Goal: Transaction & Acquisition: Purchase product/service

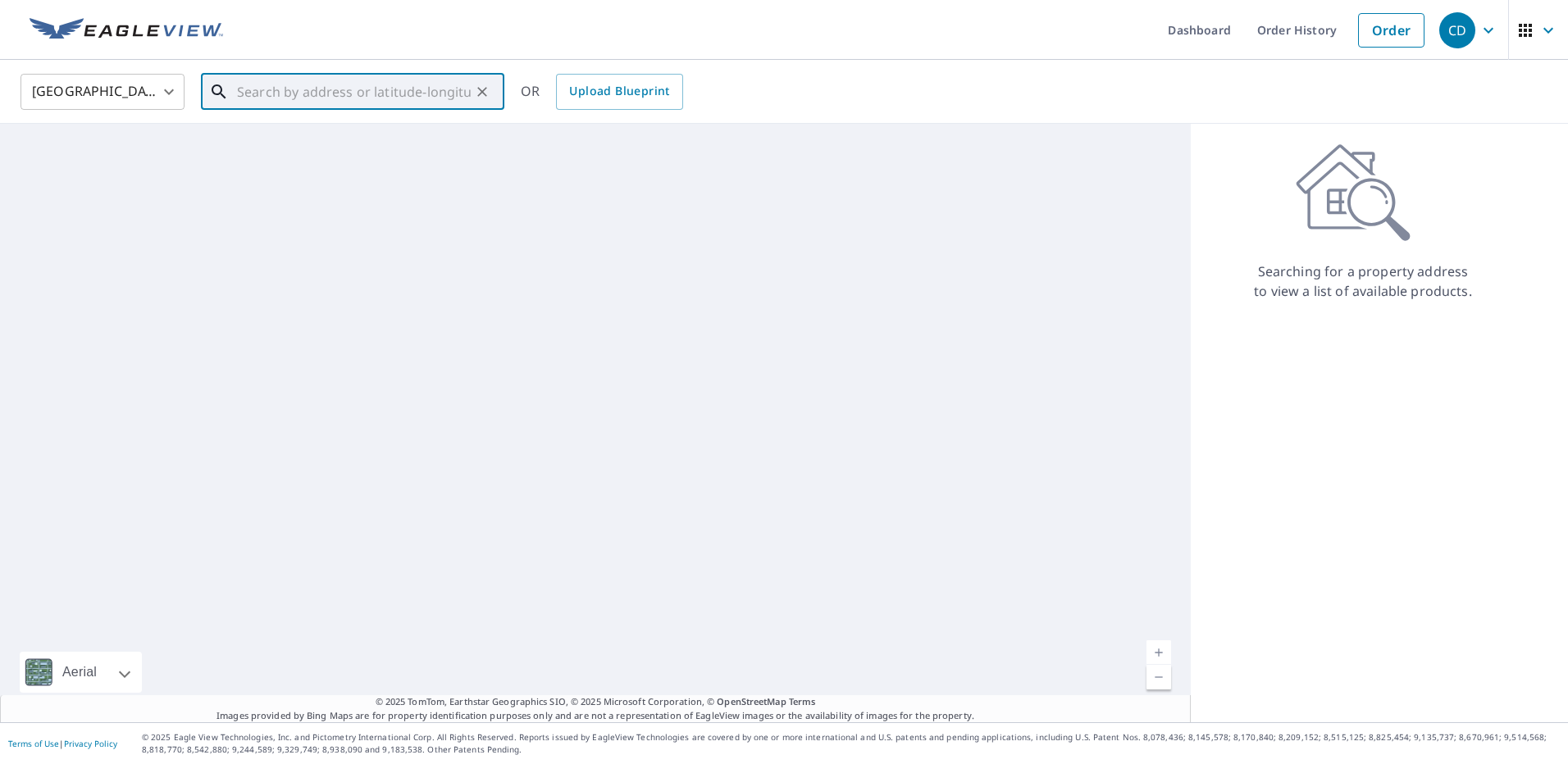
click at [408, 96] on input "text" at bounding box center [354, 92] width 234 height 46
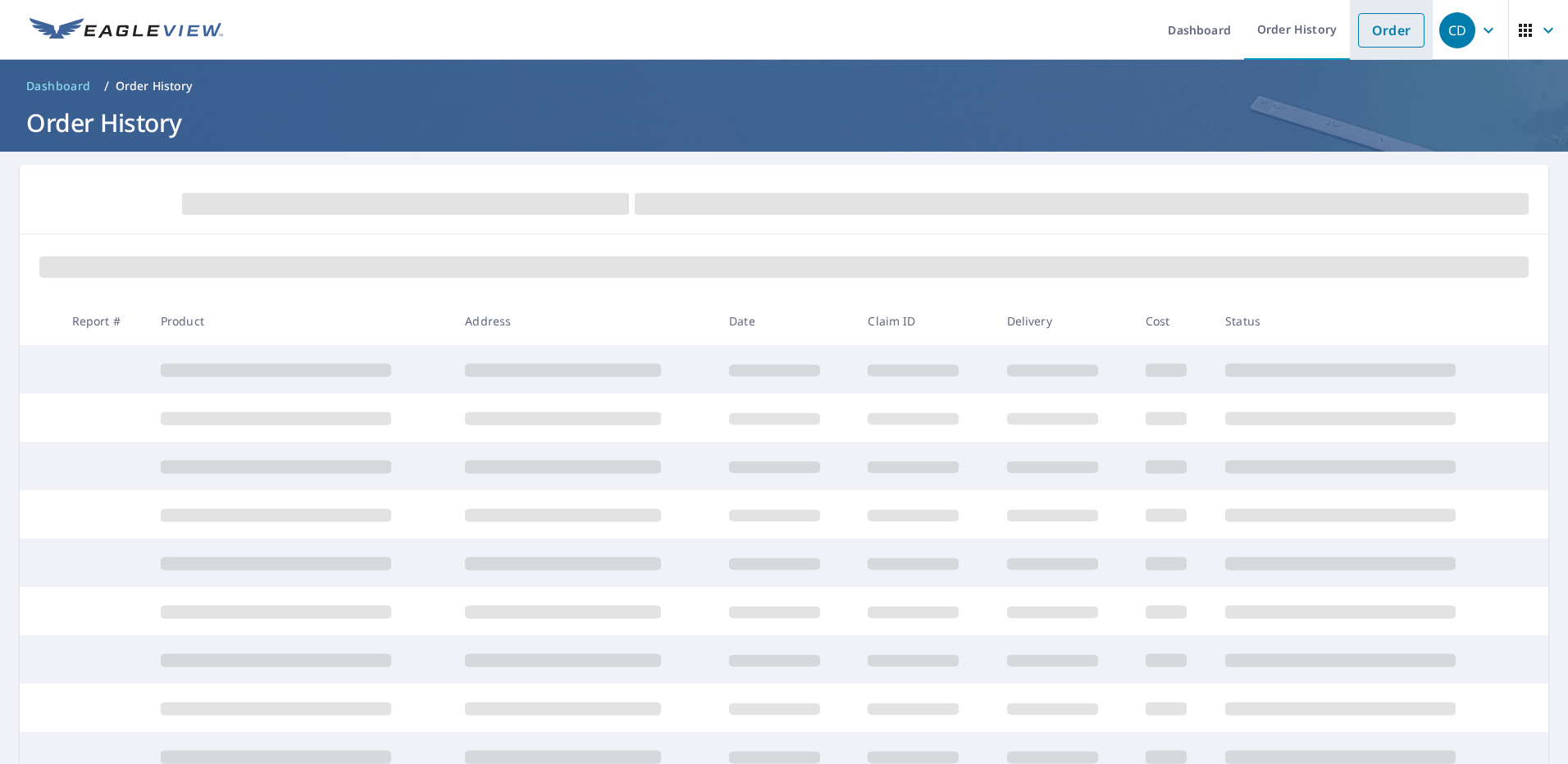
click at [1367, 37] on link "Order" at bounding box center [1390, 31] width 67 height 35
click at [1389, 27] on link "Order" at bounding box center [1390, 31] width 67 height 35
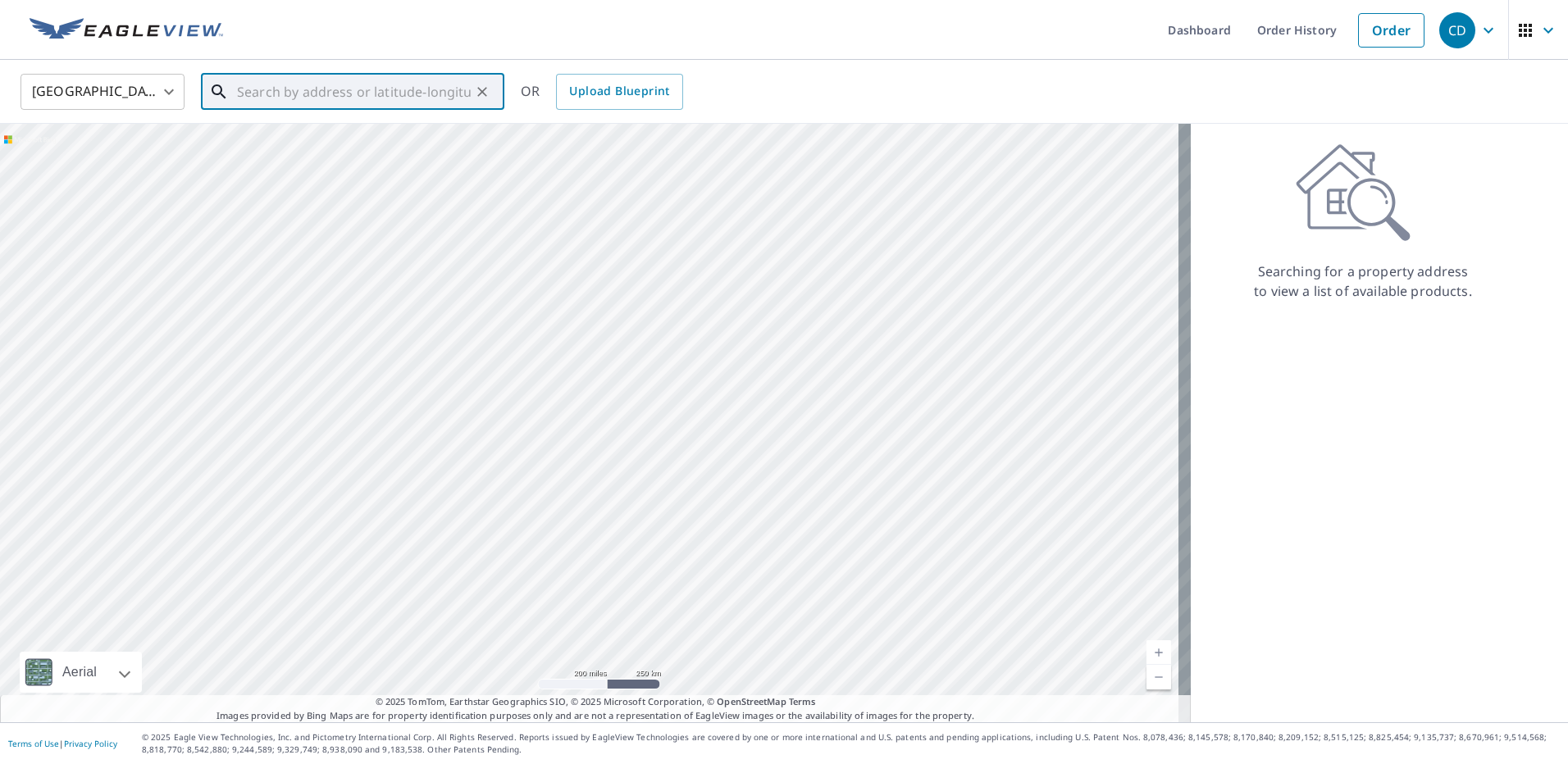
click at [344, 95] on input "text" at bounding box center [354, 92] width 234 height 46
paste input "[STREET_ADDRESS][US_STATE]"
type input "[STREET_ADDRESS][US_STATE]"
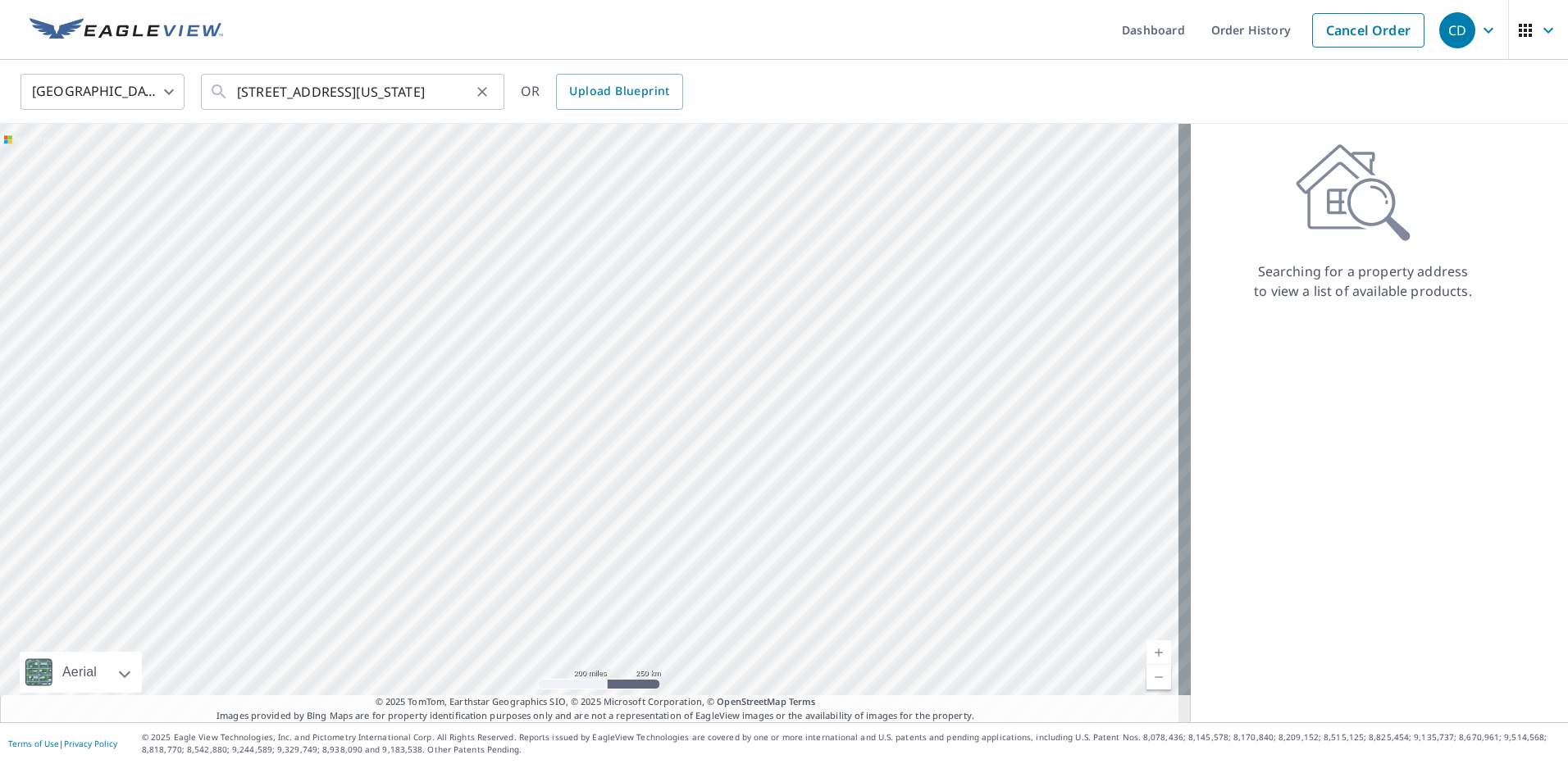
scroll to position [0, 0]
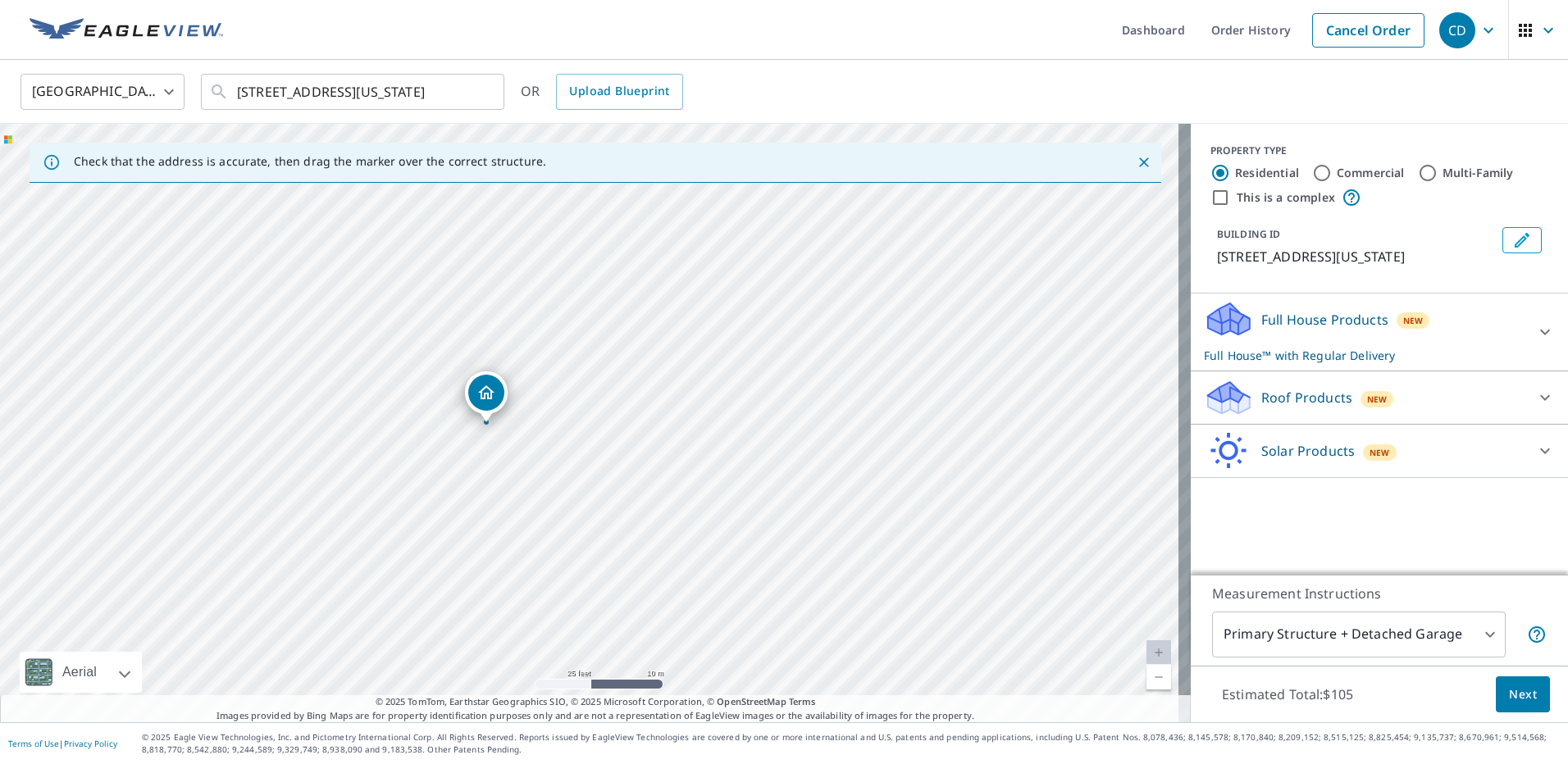
drag, startPoint x: 456, startPoint y: 351, endPoint x: 532, endPoint y: 473, distance: 143.7
click at [532, 473] on div "[STREET_ADDRESS][US_STATE]" at bounding box center [595, 423] width 1191 height 598
click at [1465, 471] on div "Solar Products New" at bounding box center [1364, 451] width 321 height 39
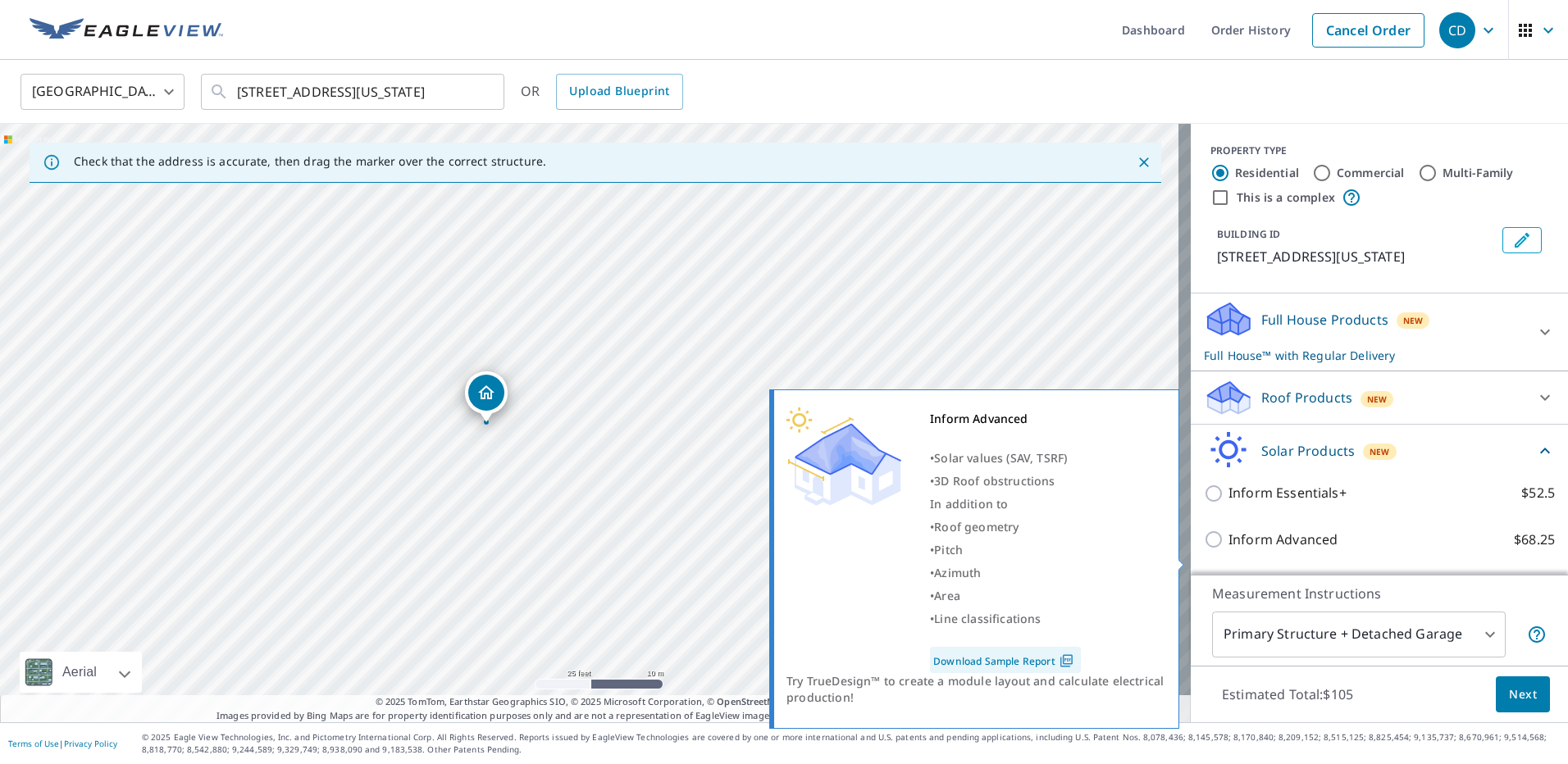
click at [1270, 550] on p "Inform Advanced" at bounding box center [1282, 539] width 109 height 20
click at [1228, 549] on input "Inform Advanced $68.25" at bounding box center [1216, 539] width 24 height 19
checkbox input "true"
checkbox input "false"
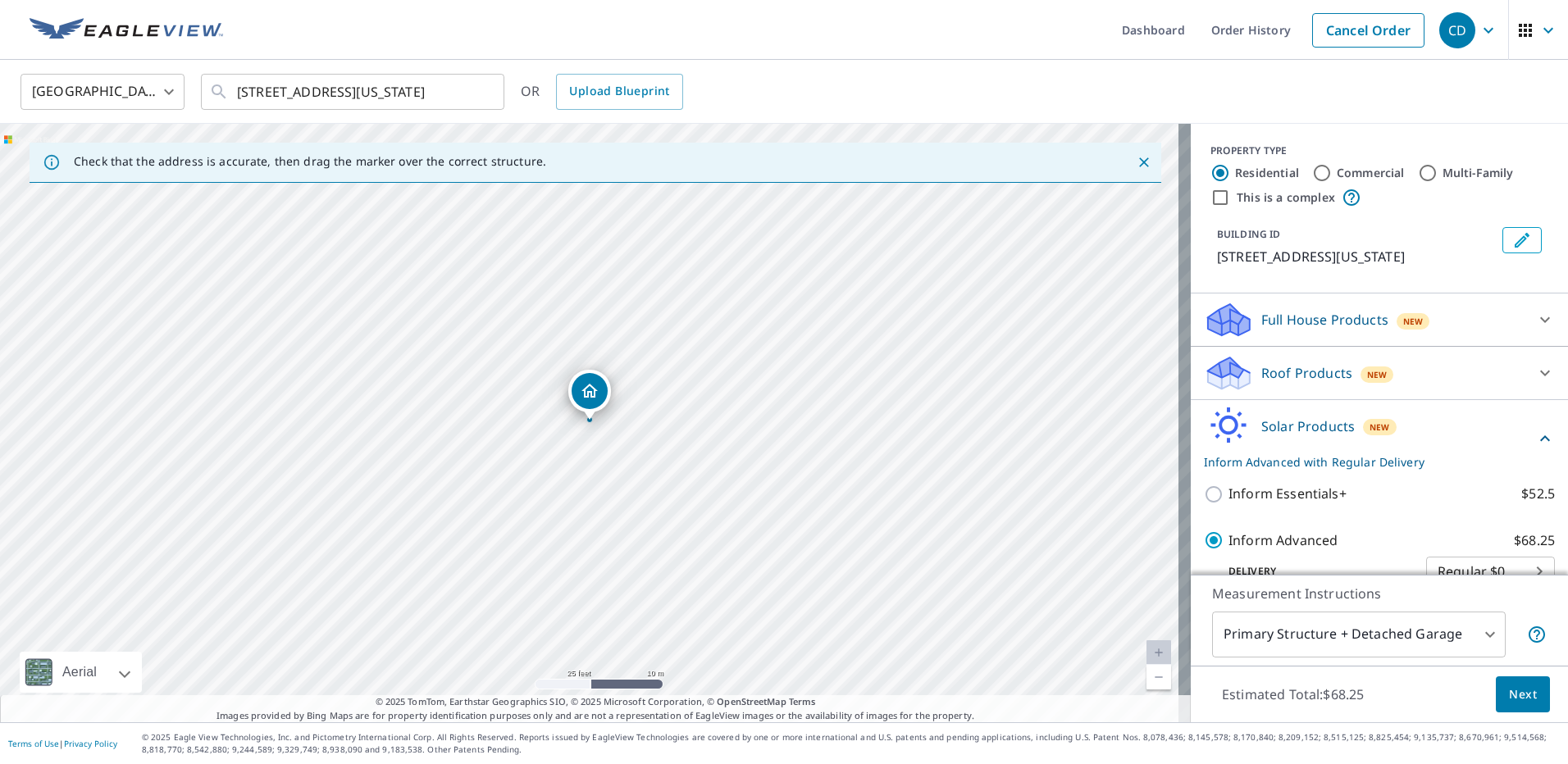
click at [1496, 698] on button "Next" at bounding box center [1523, 695] width 54 height 37
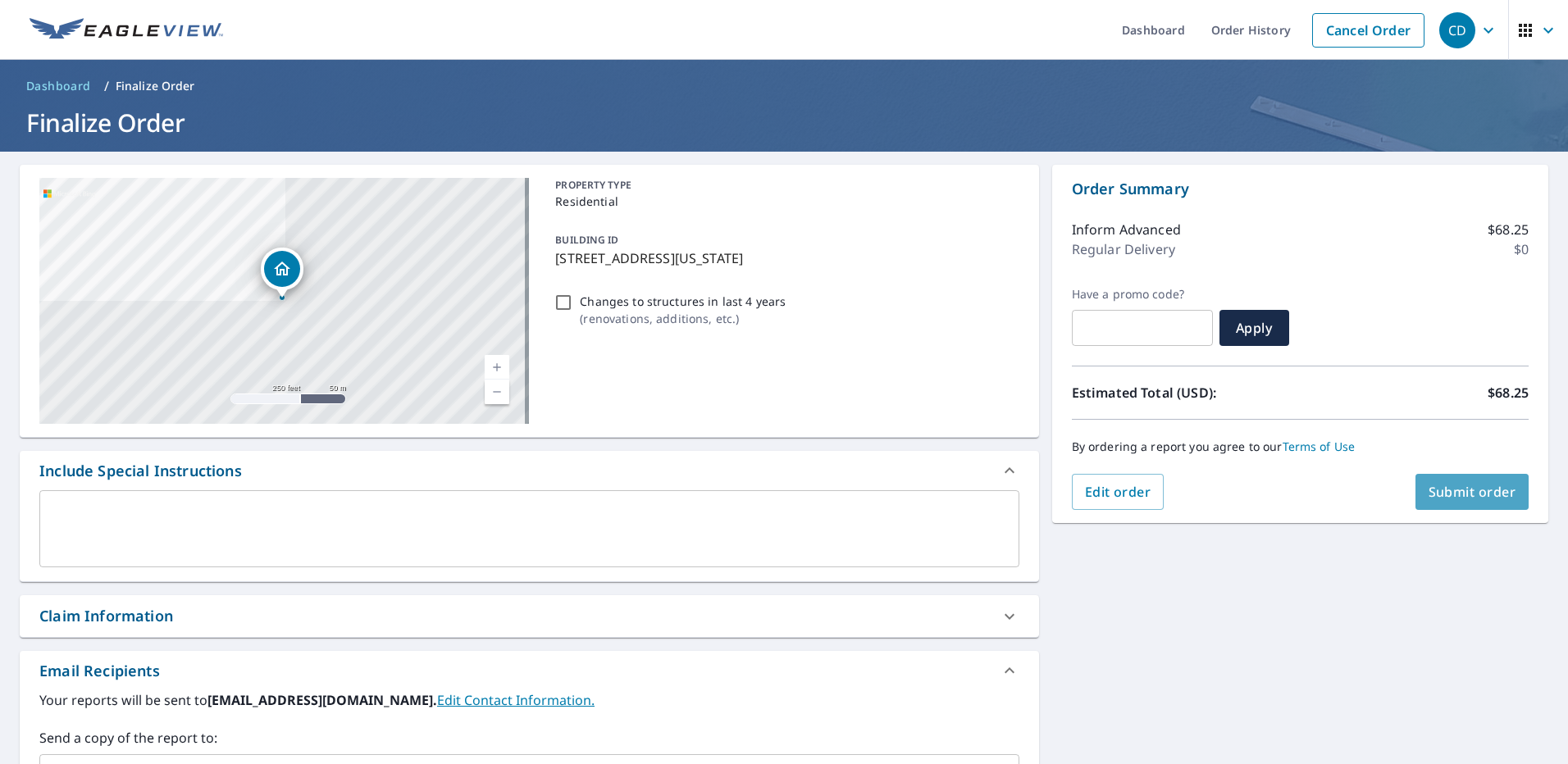
click at [1457, 488] on span "Submit order" at bounding box center [1472, 492] width 88 height 18
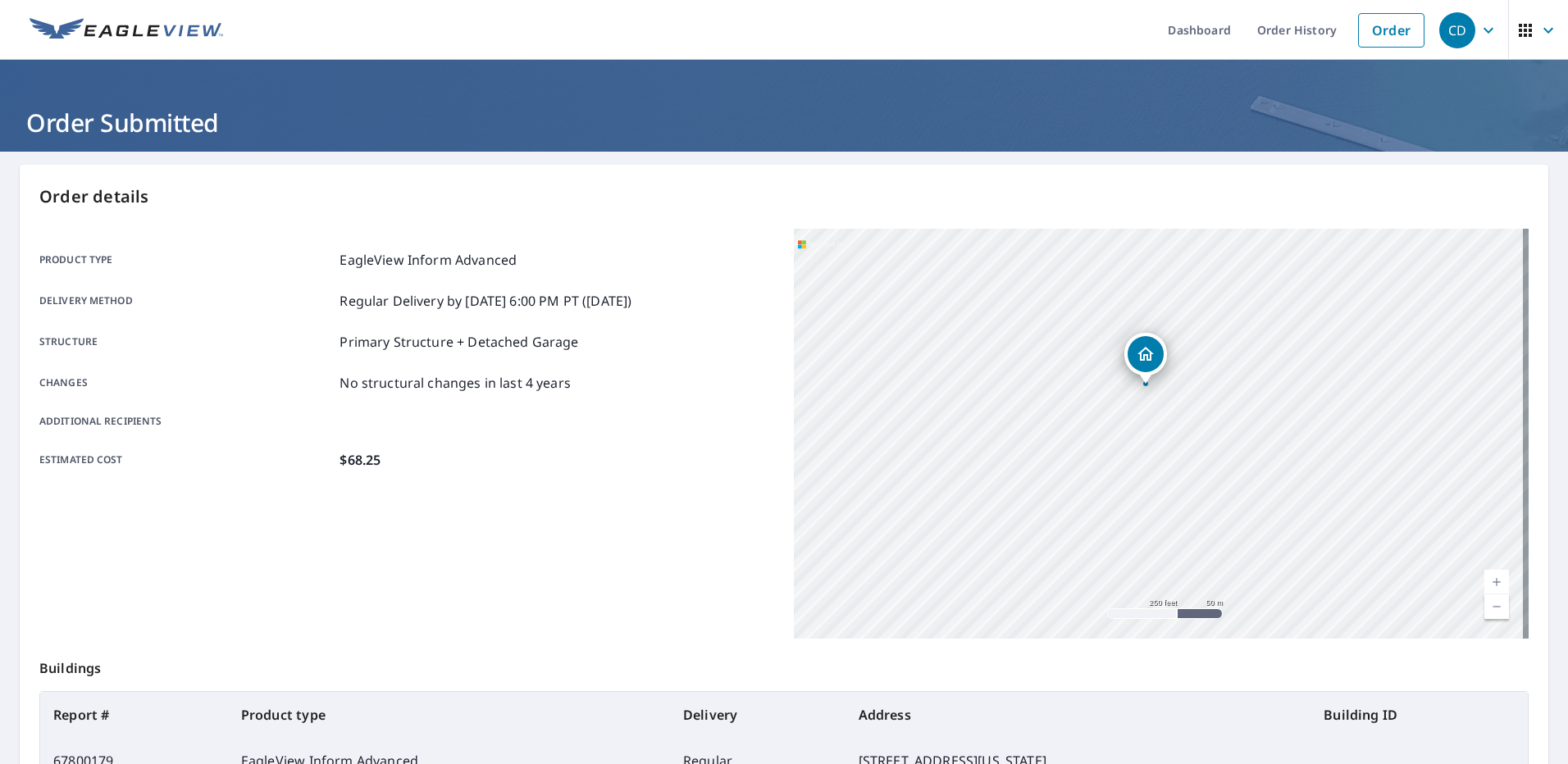
drag, startPoint x: 1185, startPoint y: 449, endPoint x: 1170, endPoint y: 395, distance: 56.0
click at [1170, 395] on div "[STREET_ADDRESS][US_STATE]" at bounding box center [1161, 433] width 734 height 410
drag, startPoint x: 1193, startPoint y: 358, endPoint x: 1134, endPoint y: 504, distance: 157.5
click at [1134, 504] on div "[STREET_ADDRESS][US_STATE]" at bounding box center [1161, 433] width 734 height 410
drag, startPoint x: 1129, startPoint y: 390, endPoint x: 1116, endPoint y: 432, distance: 44.0
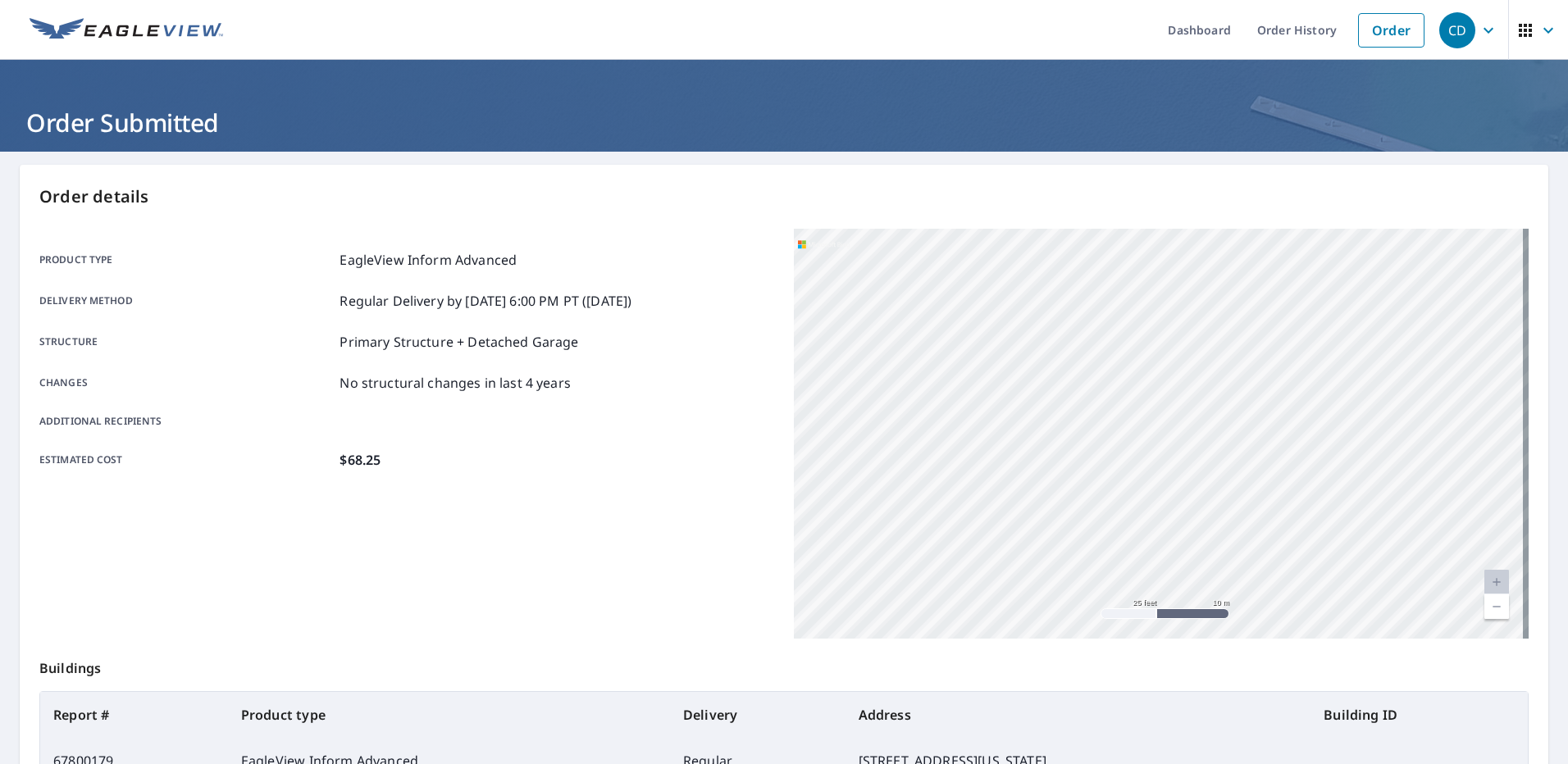
click at [1116, 430] on div "[STREET_ADDRESS][US_STATE]" at bounding box center [1161, 433] width 734 height 410
drag, startPoint x: 1153, startPoint y: 402, endPoint x: 1139, endPoint y: 450, distance: 50.0
click at [1139, 450] on div "[STREET_ADDRESS][US_STATE]" at bounding box center [1161, 433] width 734 height 410
drag, startPoint x: 1368, startPoint y: 34, endPoint x: 1382, endPoint y: 34, distance: 14.0
click at [1368, 34] on link "Order" at bounding box center [1390, 31] width 67 height 35
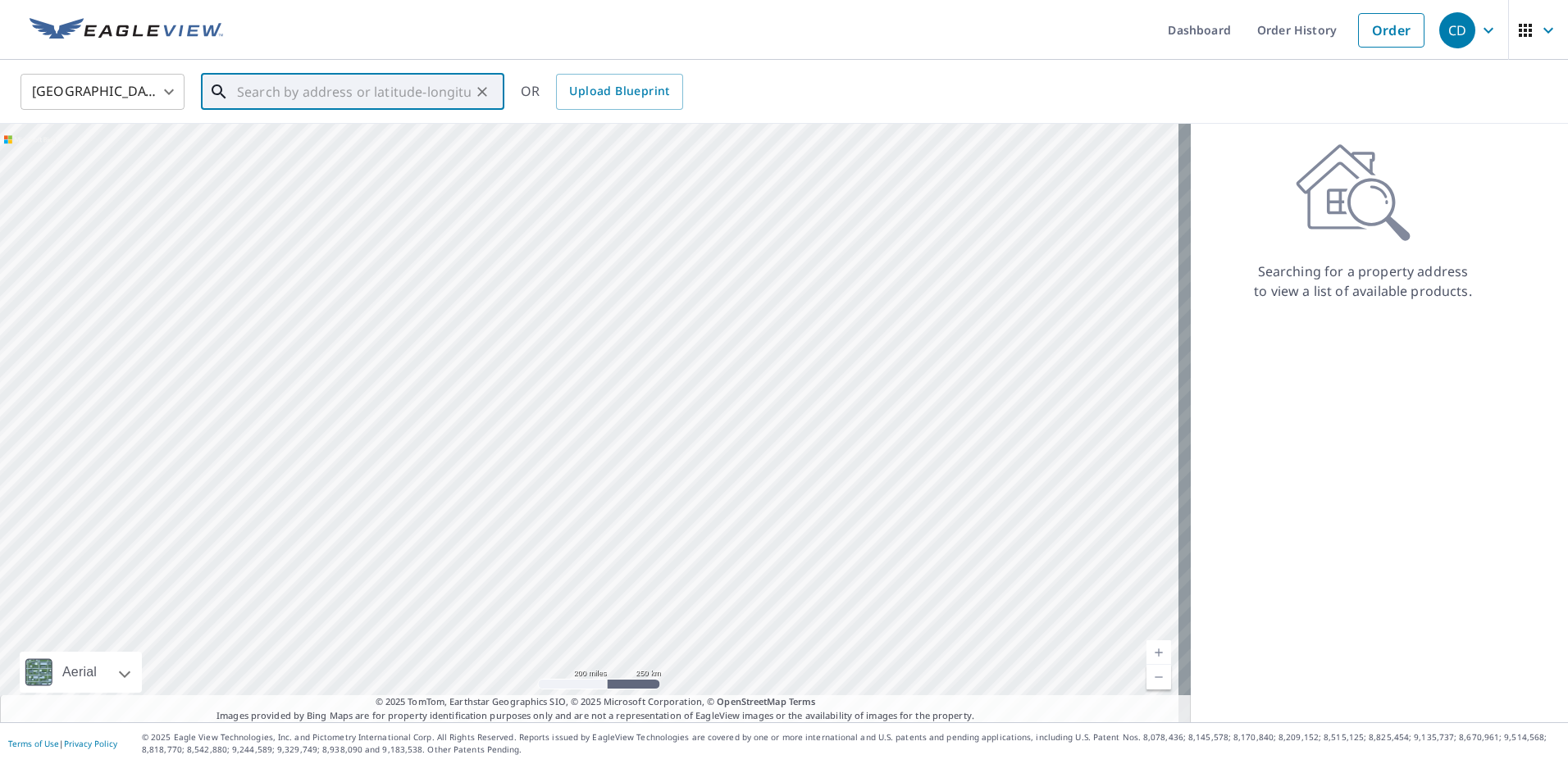
click at [358, 108] on input "text" at bounding box center [354, 92] width 234 height 46
paste input "[STREET_ADDRESS]"
type input "[STREET_ADDRESS]"
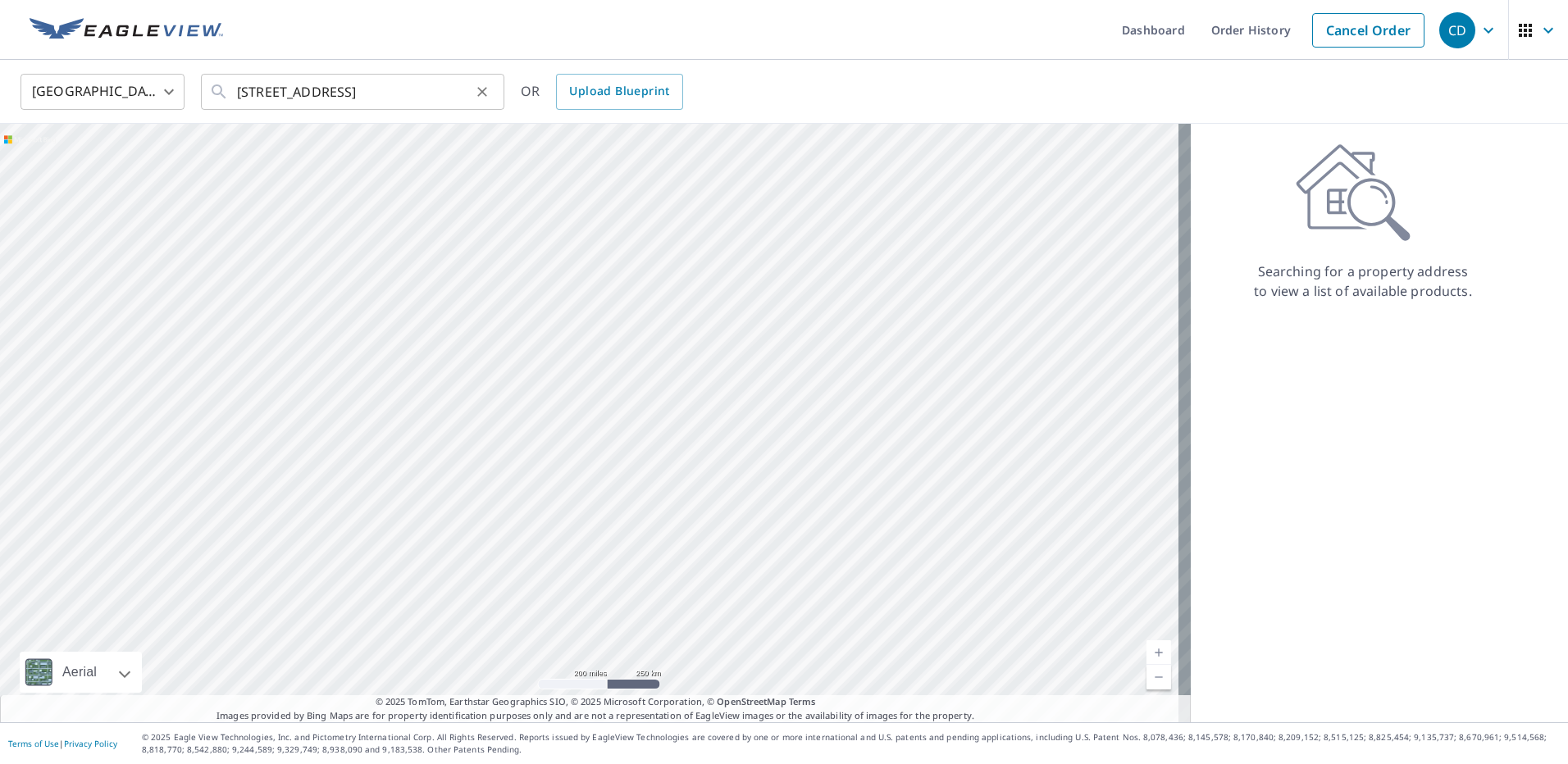
scroll to position [0, 0]
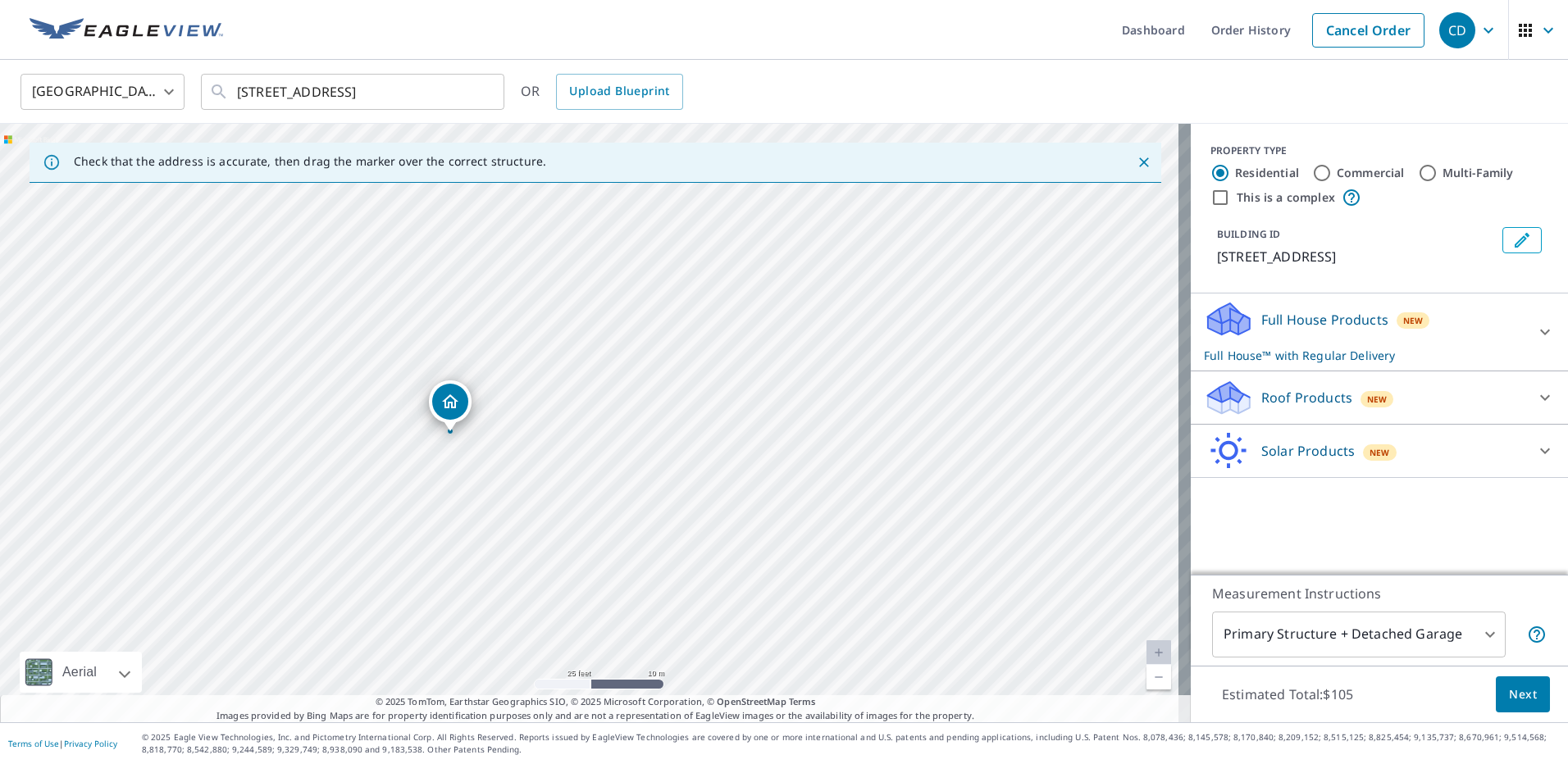
drag, startPoint x: 423, startPoint y: 371, endPoint x: 573, endPoint y: 468, distance: 178.6
click at [562, 468] on div "[STREET_ADDRESS]" at bounding box center [595, 423] width 1191 height 598
click at [1296, 459] on p "Solar Products" at bounding box center [1307, 450] width 94 height 19
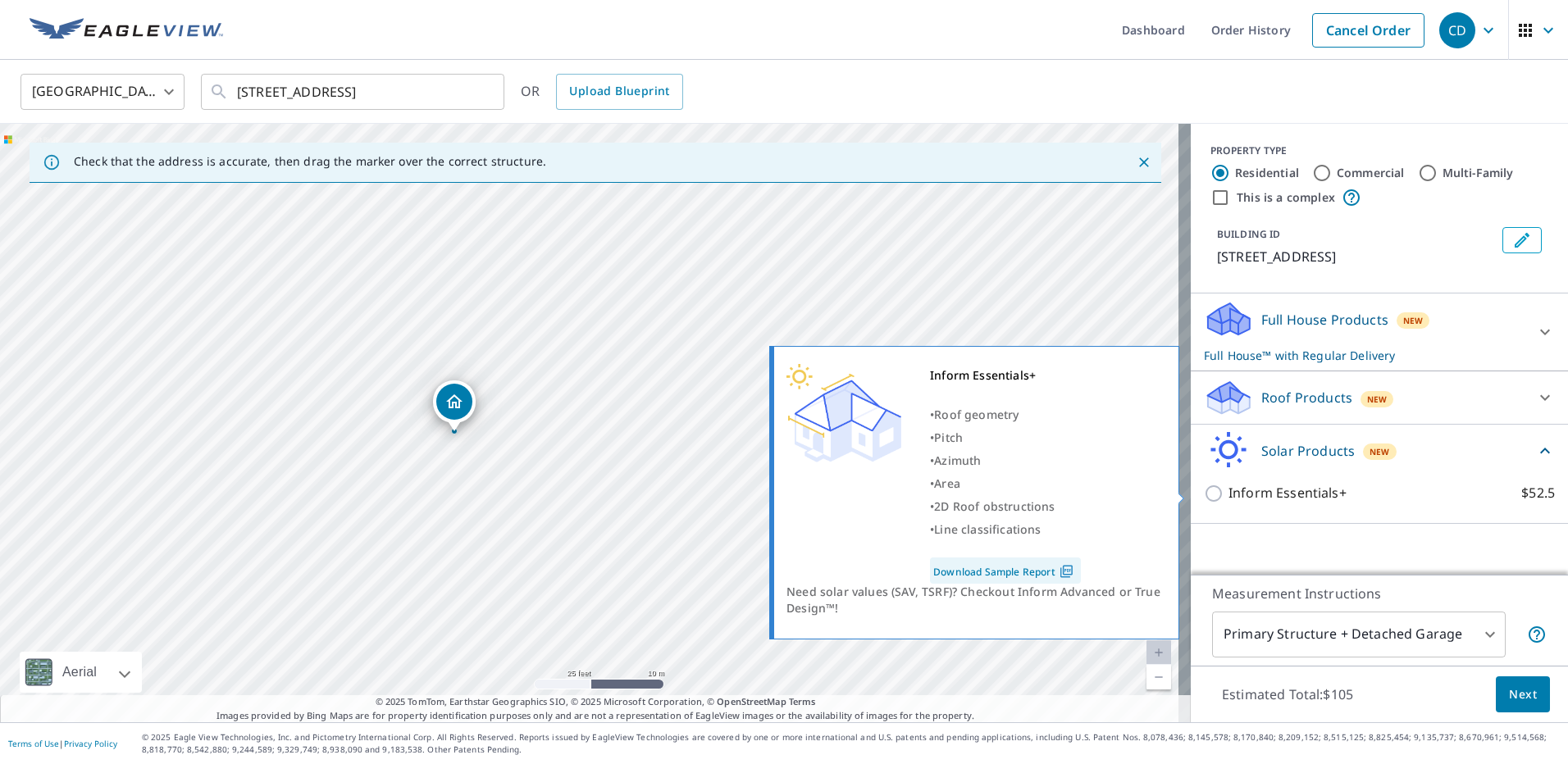
click at [1268, 503] on p "Inform Essentials+" at bounding box center [1287, 493] width 118 height 20
click at [1228, 503] on input "Inform Essentials+ $52.5" at bounding box center [1216, 493] width 24 height 19
checkbox input "true"
checkbox input "false"
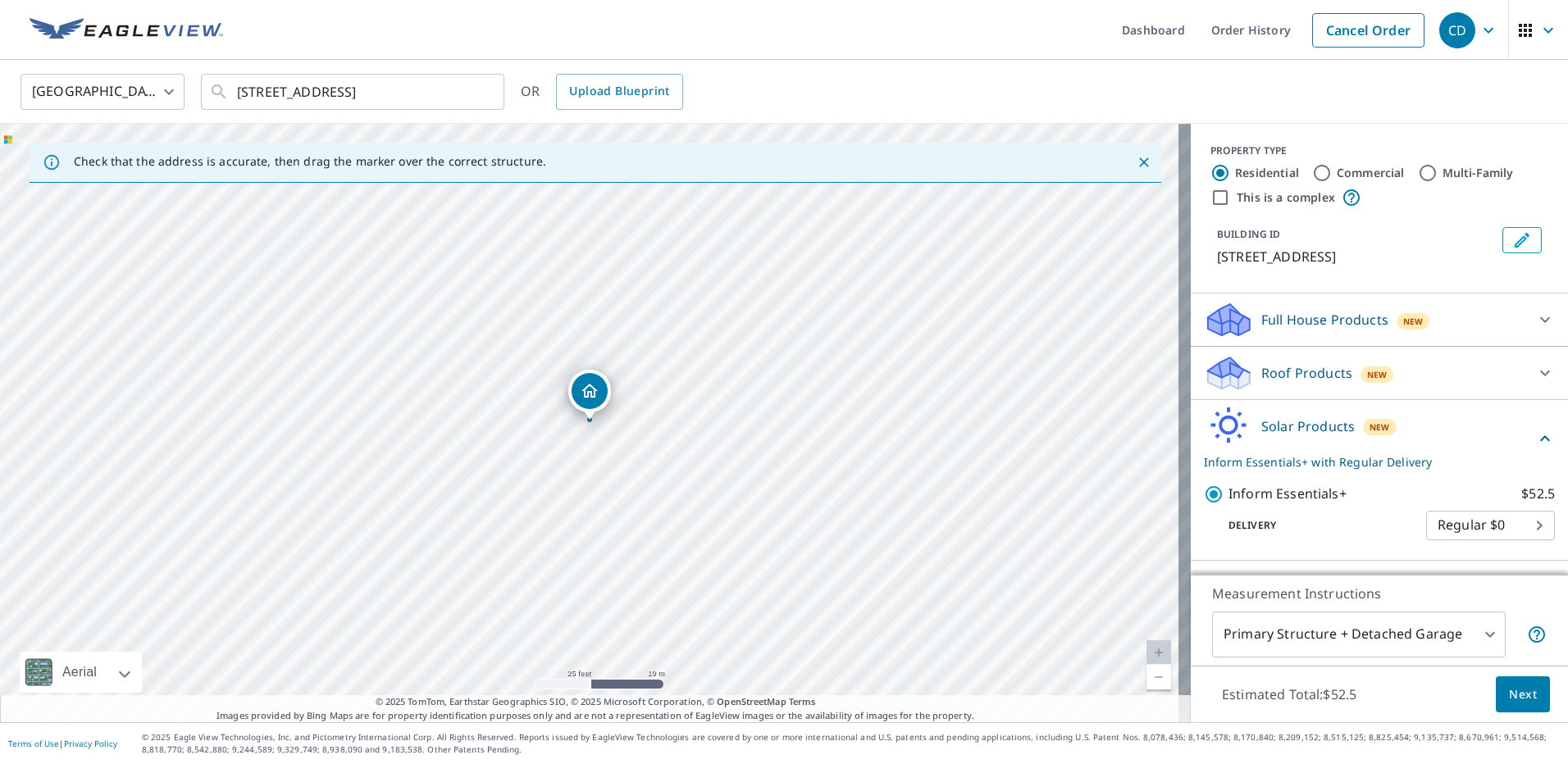
click at [1499, 707] on button "Next" at bounding box center [1523, 695] width 54 height 37
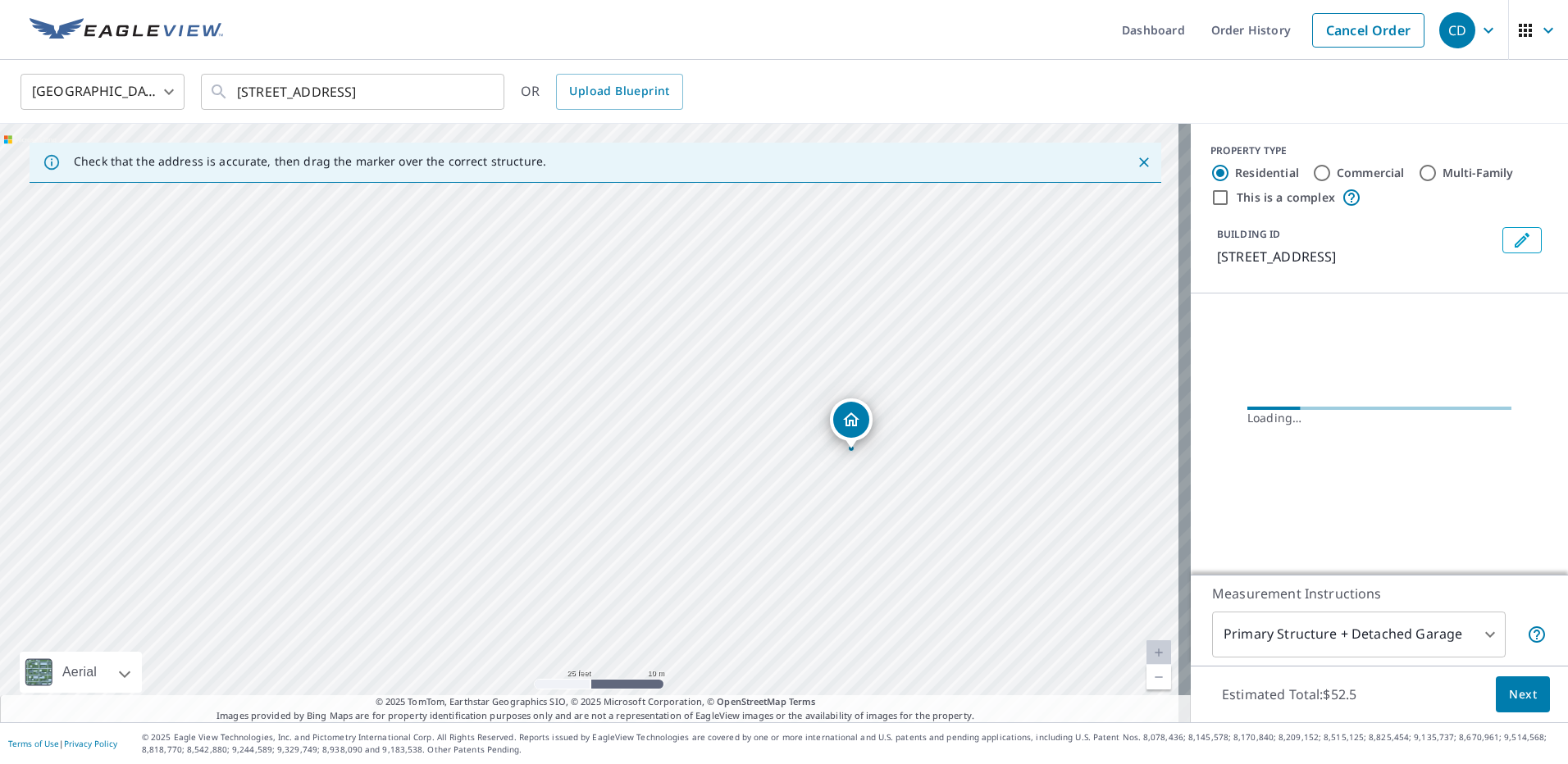
drag, startPoint x: 936, startPoint y: 399, endPoint x: 797, endPoint y: 536, distance: 195.2
click at [797, 536] on div "[STREET_ADDRESS]" at bounding box center [595, 423] width 1191 height 598
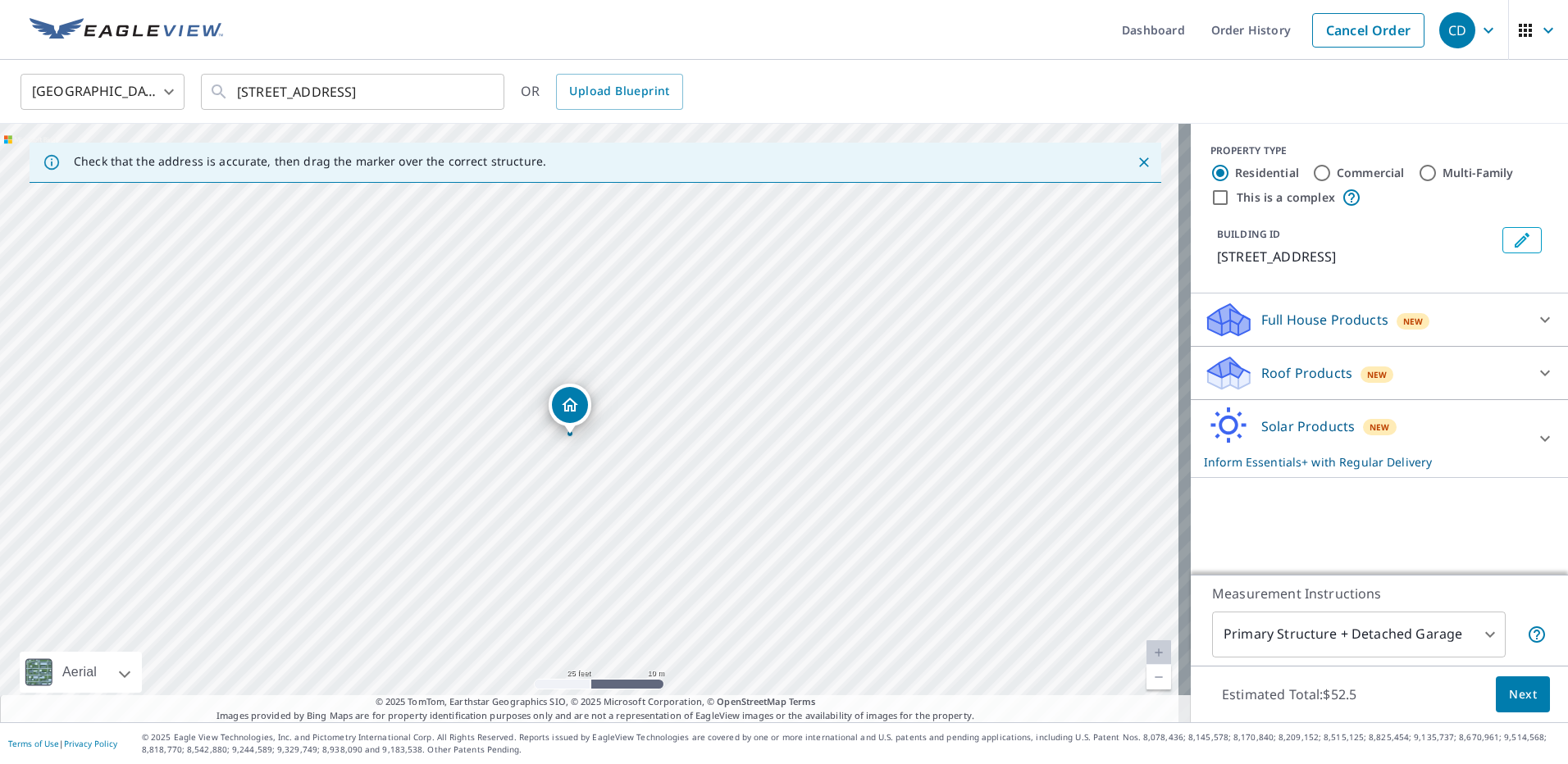
drag, startPoint x: 831, startPoint y: 434, endPoint x: 836, endPoint y: 463, distance: 29.4
click at [835, 461] on div "[STREET_ADDRESS]" at bounding box center [595, 423] width 1191 height 598
drag, startPoint x: 559, startPoint y: 443, endPoint x: 666, endPoint y: 460, distance: 108.3
click at [1490, 447] on div "Solar Products New Inform Essentials+ with Regular Delivery" at bounding box center [1364, 439] width 321 height 64
click at [609, 371] on div "[STREET_ADDRESS]" at bounding box center [595, 423] width 1191 height 598
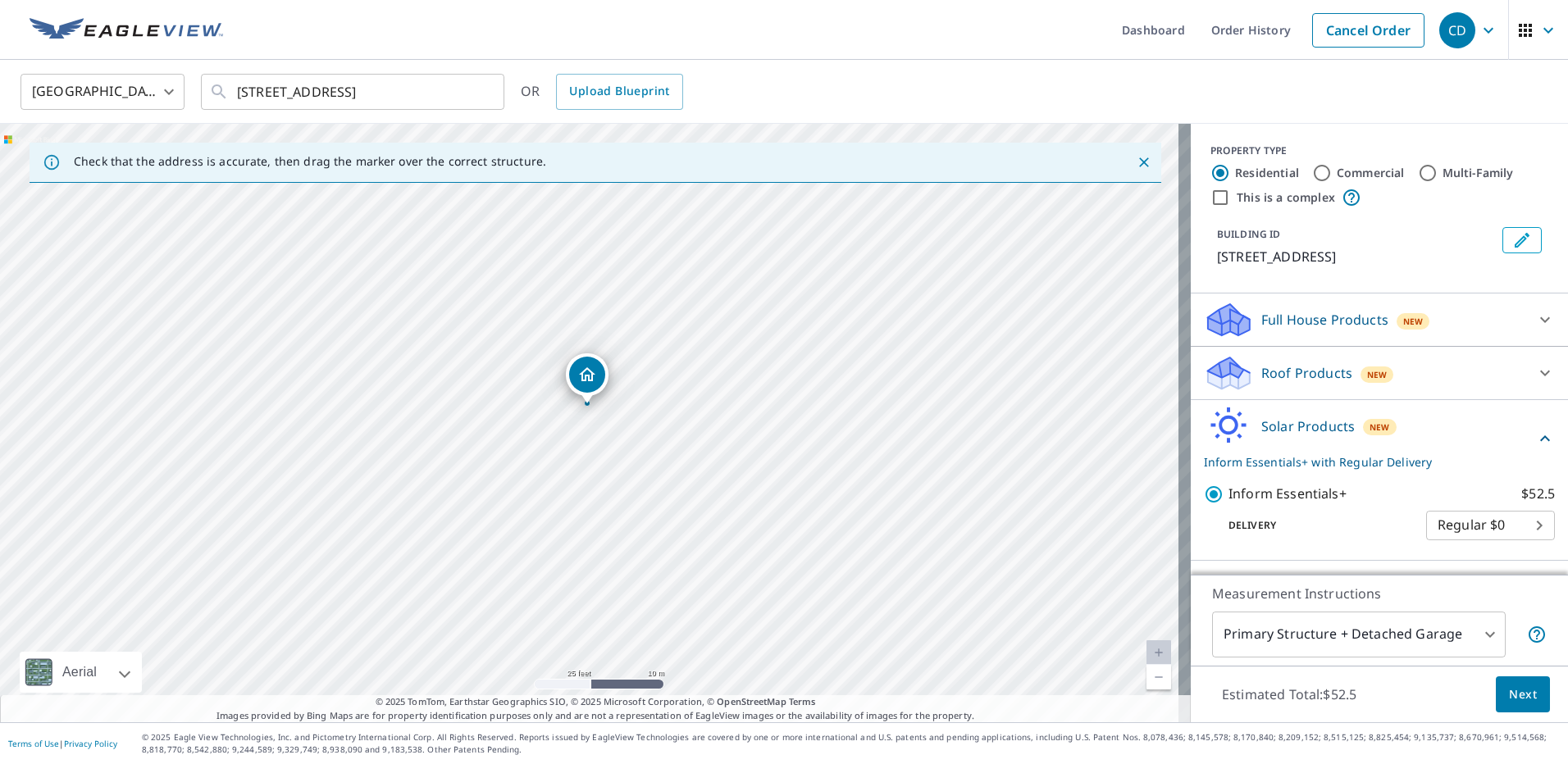
drag, startPoint x: 589, startPoint y: 390, endPoint x: 591, endPoint y: 348, distance: 42.0
drag, startPoint x: 591, startPoint y: 348, endPoint x: 565, endPoint y: 390, distance: 49.4
click at [565, 390] on div "[STREET_ADDRESS]" at bounding box center [595, 423] width 1191 height 598
drag, startPoint x: 563, startPoint y: 450, endPoint x: 551, endPoint y: 498, distance: 49.5
drag, startPoint x: 550, startPoint y: 517, endPoint x: 574, endPoint y: 504, distance: 27.3
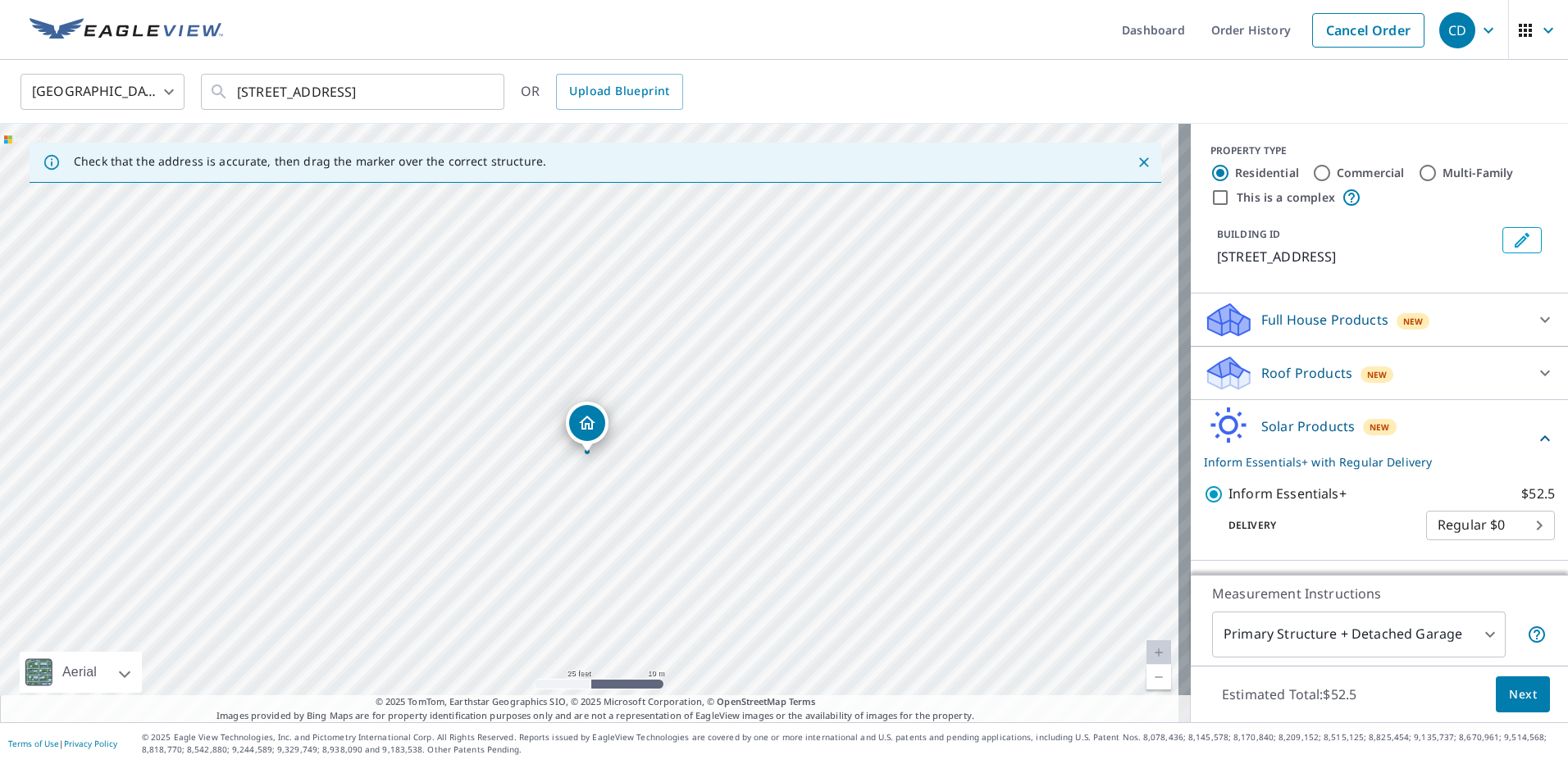
click at [563, 523] on div "[STREET_ADDRESS]" at bounding box center [595, 423] width 1191 height 598
drag, startPoint x: 594, startPoint y: 429, endPoint x: 615, endPoint y: 423, distance: 21.8
click at [1509, 700] on span "Next" at bounding box center [1523, 695] width 28 height 20
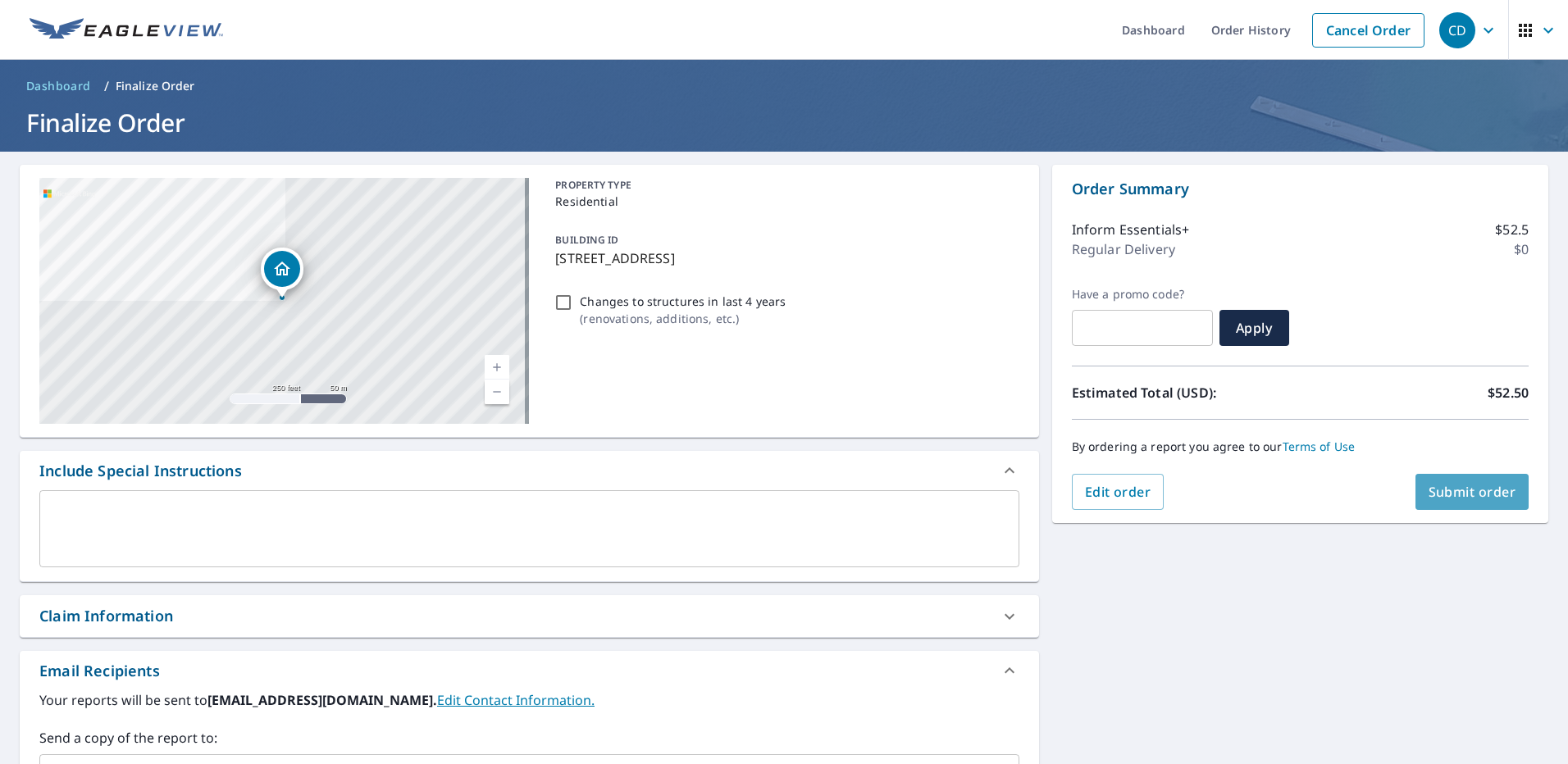
click at [1426, 481] on button "Submit order" at bounding box center [1472, 491] width 114 height 36
